Goal: Task Accomplishment & Management: Use online tool/utility

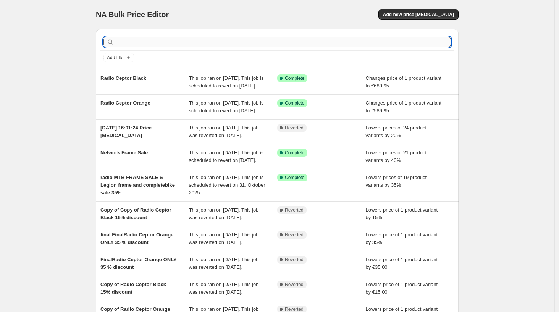
click at [182, 42] on input "text" at bounding box center [283, 42] width 335 height 11
type input "vans"
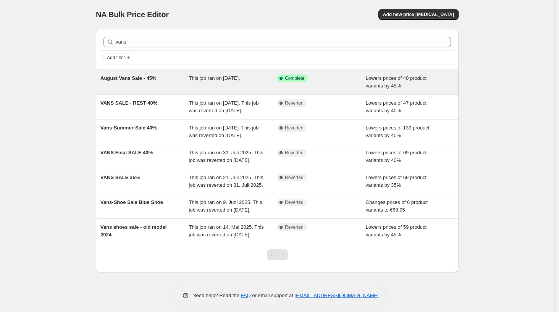
click at [134, 91] on div "August Vans Sale - 45% This job ran on [DATE]. Success Complete Complete Lowers…" at bounding box center [277, 82] width 363 height 24
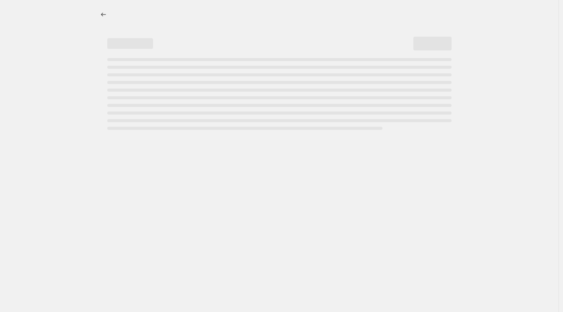
select select "percentage"
select select "no_change"
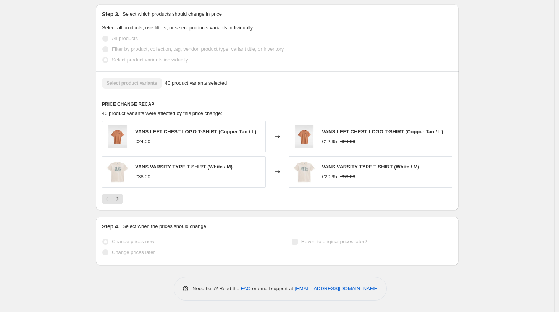
scroll to position [510, 0]
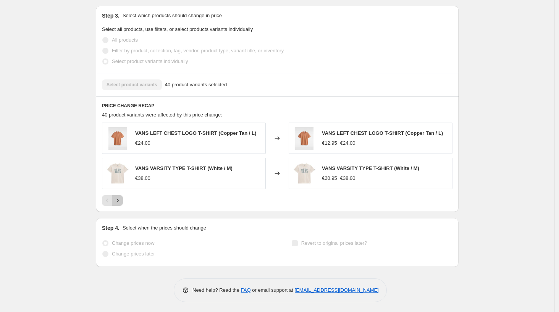
click at [121, 199] on icon "Next" at bounding box center [118, 201] width 8 height 8
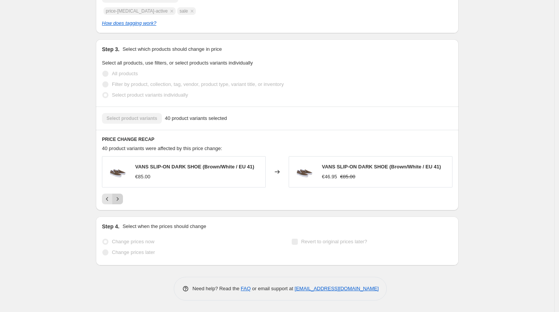
scroll to position [477, 0]
click at [117, 201] on icon "Next" at bounding box center [118, 199] width 8 height 8
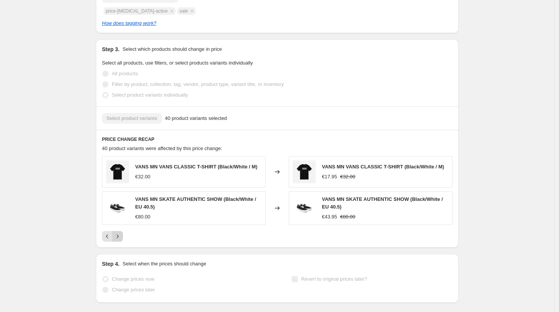
click at [121, 234] on button "Next" at bounding box center [117, 236] width 11 height 11
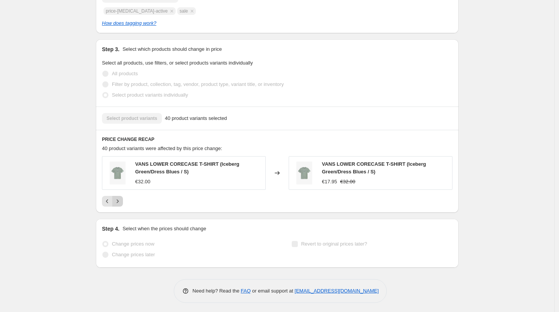
click at [121, 203] on icon "Next" at bounding box center [118, 201] width 8 height 8
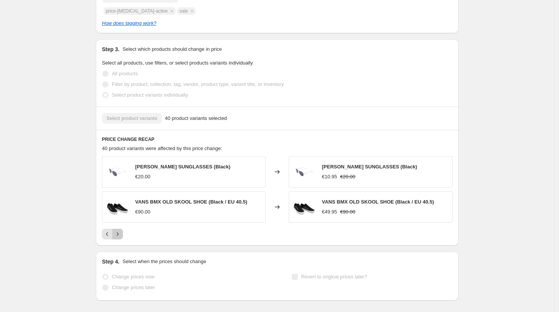
click at [121, 231] on icon "Next" at bounding box center [118, 234] width 8 height 8
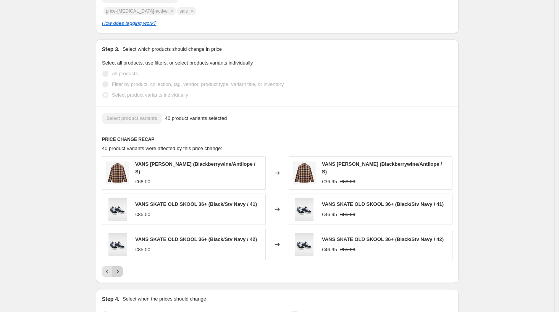
click at [119, 267] on button "Next" at bounding box center [117, 271] width 11 height 11
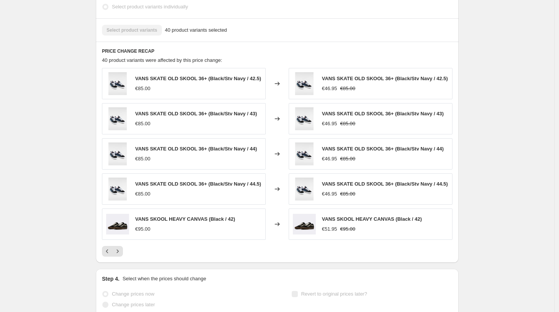
scroll to position [622, 0]
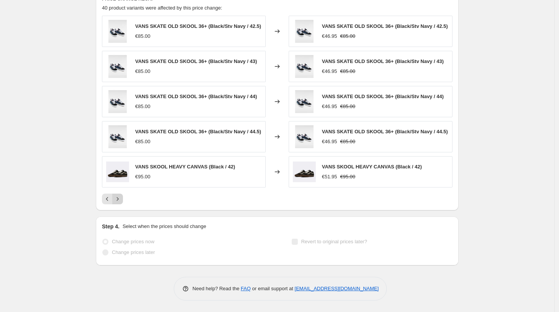
click at [119, 203] on button "Next" at bounding box center [117, 199] width 11 height 11
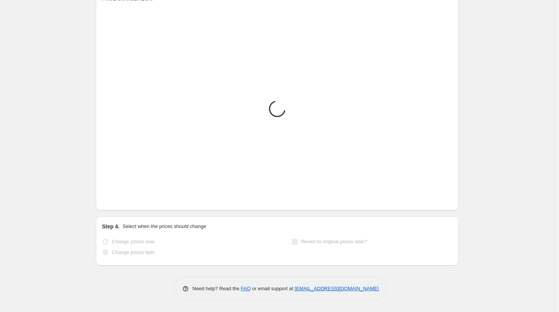
scroll to position [617, 0]
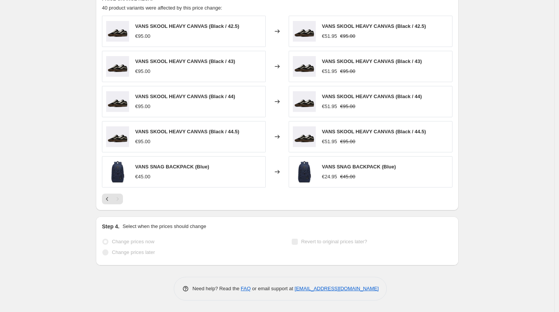
click at [121, 202] on div "Pagination" at bounding box center [117, 199] width 11 height 11
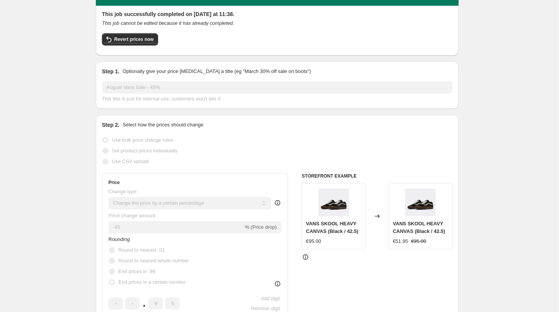
scroll to position [0, 0]
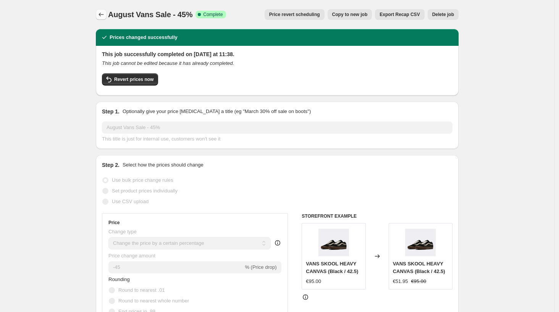
click at [102, 12] on icon "Price change jobs" at bounding box center [101, 15] width 8 height 8
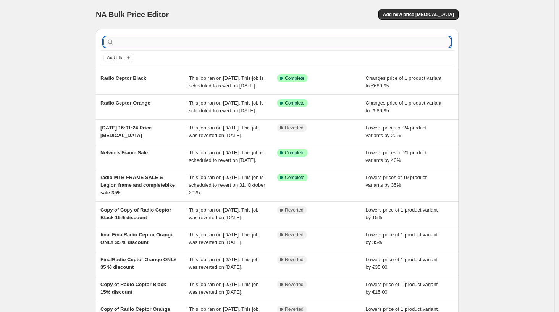
click at [125, 38] on input "text" at bounding box center [283, 42] width 335 height 11
type input "vans"
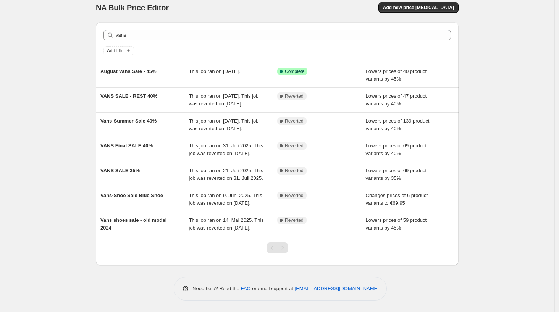
scroll to position [53, 0]
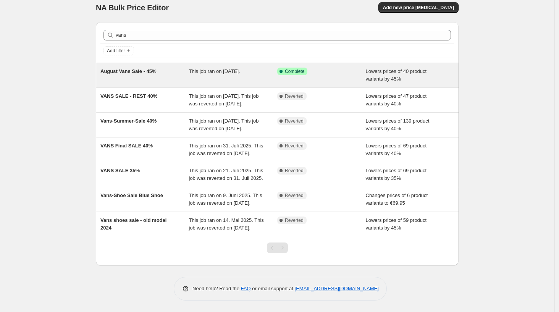
click at [119, 68] on span "August Vans Sale - 45%" at bounding box center [128, 71] width 56 height 6
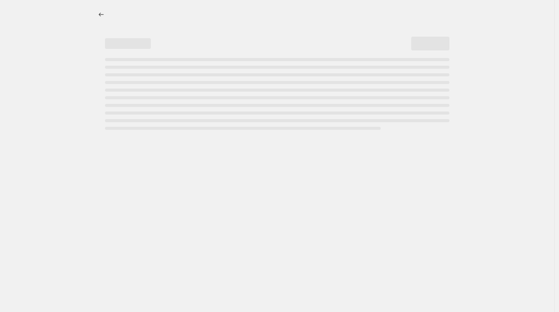
select select "percentage"
select select "no_change"
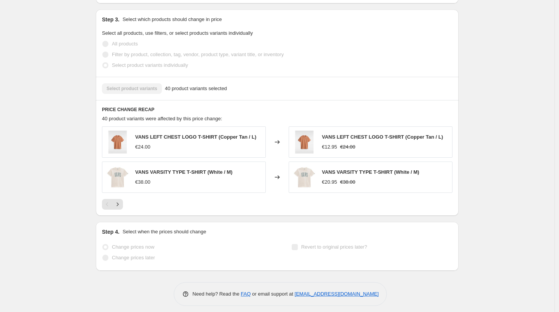
scroll to position [512, 0]
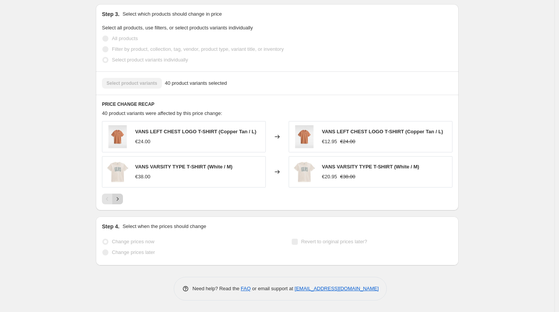
click at [119, 199] on icon "Next" at bounding box center [118, 199] width 8 height 8
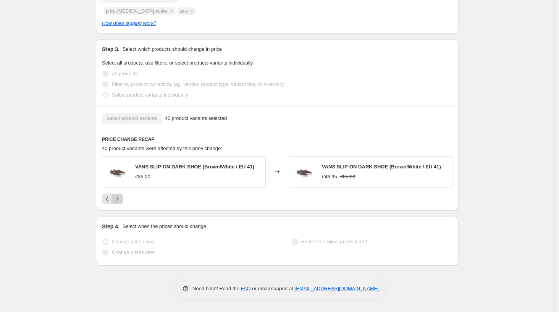
scroll to position [477, 0]
click at [119, 199] on icon "Next" at bounding box center [118, 199] width 8 height 8
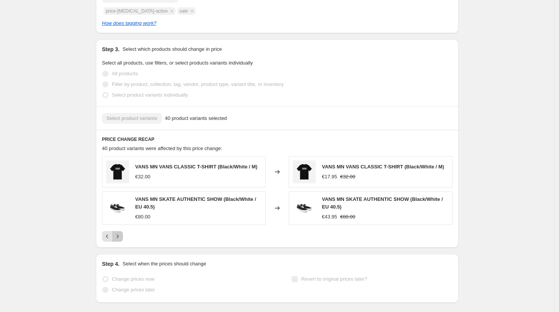
click at [118, 235] on icon "Next" at bounding box center [118, 236] width 8 height 8
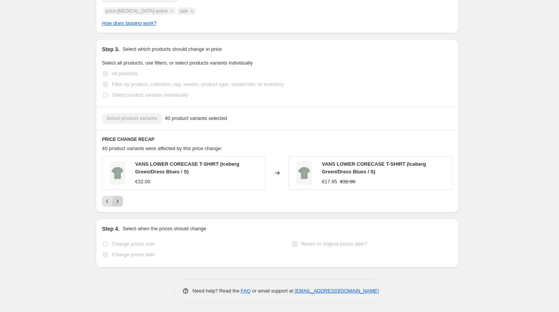
click at [119, 207] on button "Next" at bounding box center [117, 201] width 11 height 11
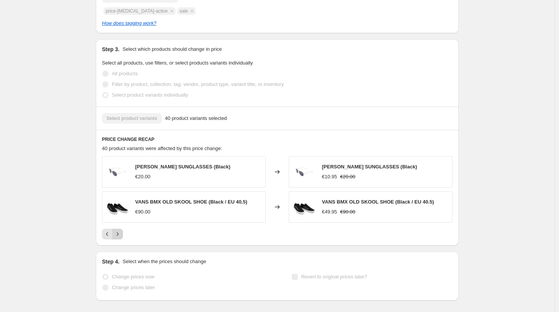
click at [121, 234] on icon "Next" at bounding box center [118, 234] width 8 height 8
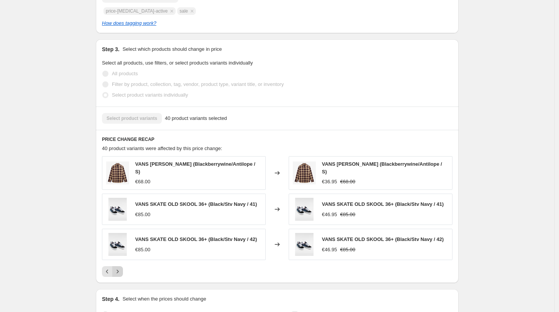
click at [121, 272] on icon "Next" at bounding box center [118, 272] width 8 height 8
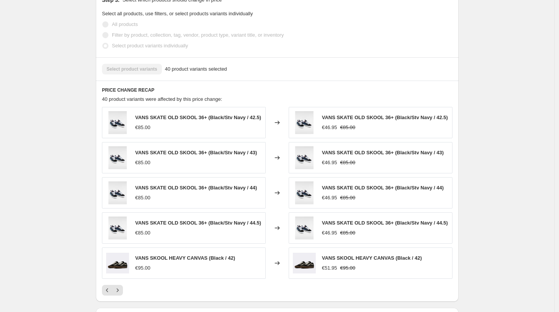
scroll to position [587, 0]
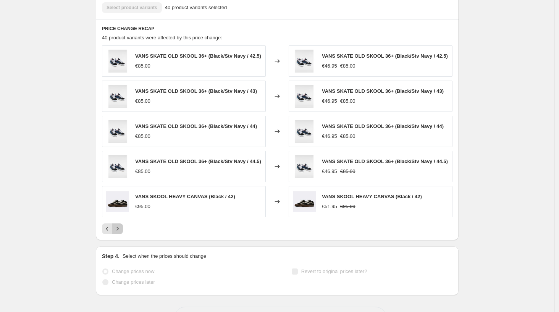
click at [119, 232] on icon "Next" at bounding box center [118, 229] width 8 height 8
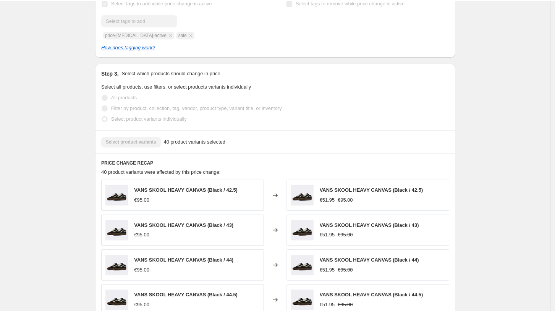
scroll to position [440, 0]
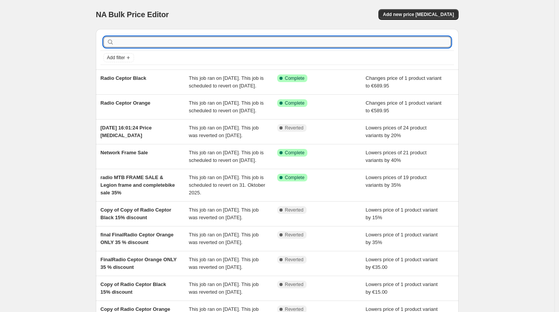
click at [170, 46] on input "text" at bounding box center [283, 42] width 335 height 11
type input "VANS"
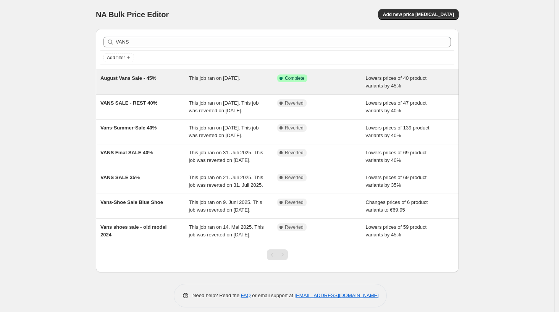
click at [130, 84] on div "August Vans Sale - 45%" at bounding box center [144, 81] width 89 height 15
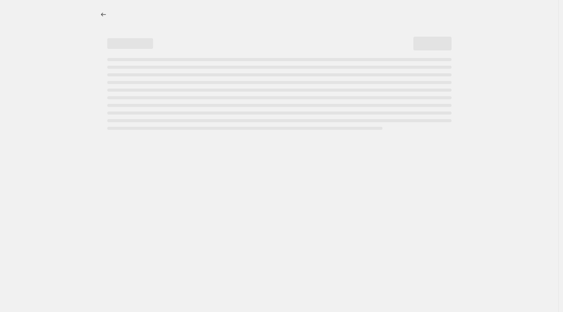
select select "percentage"
select select "no_change"
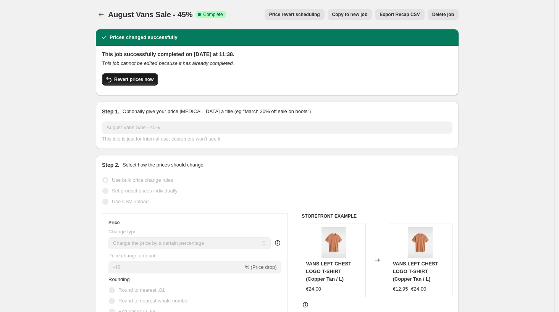
click at [153, 81] on span "Revert prices now" at bounding box center [133, 79] width 39 height 6
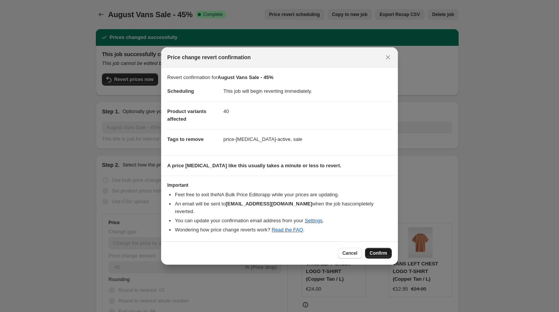
click at [372, 250] on span "Confirm" at bounding box center [378, 253] width 18 height 6
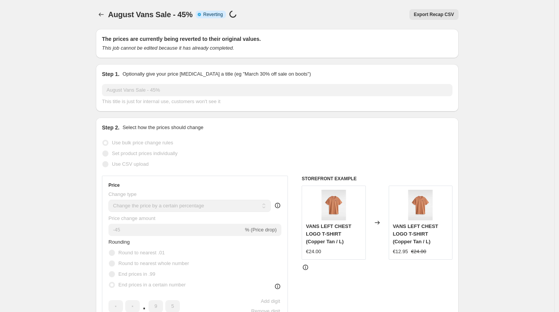
select select "percentage"
select select "no_change"
